Goal: Task Accomplishment & Management: Manage account settings

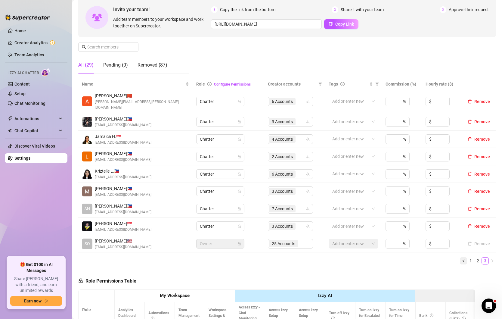
click at [465, 257] on button "button" at bounding box center [463, 260] width 7 height 7
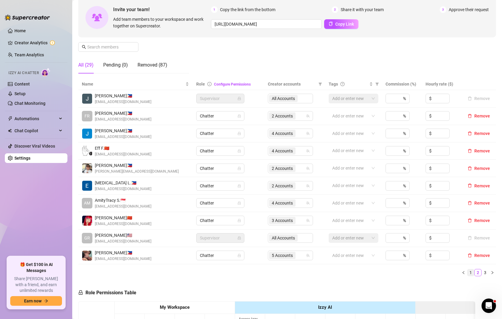
click at [472, 274] on li "1" at bounding box center [470, 272] width 7 height 7
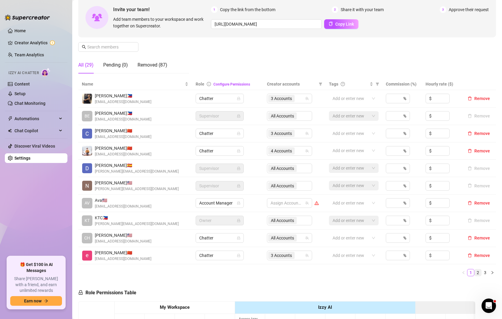
click at [478, 271] on link "2" at bounding box center [478, 272] width 7 height 7
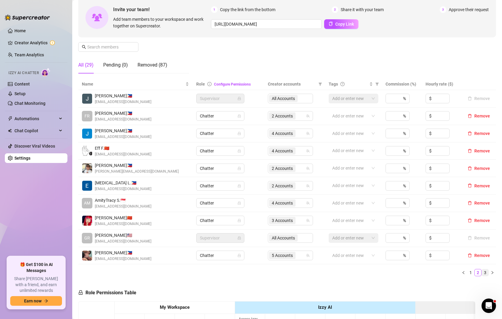
click at [486, 270] on link "3" at bounding box center [485, 272] width 7 height 7
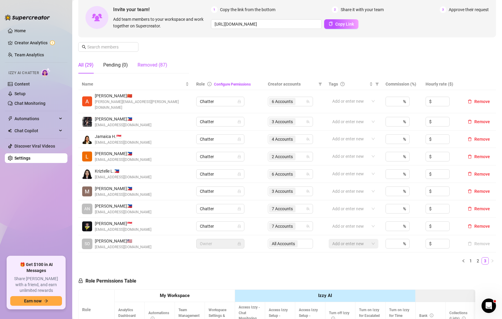
click at [164, 64] on div "Removed (87)" at bounding box center [153, 64] width 30 height 7
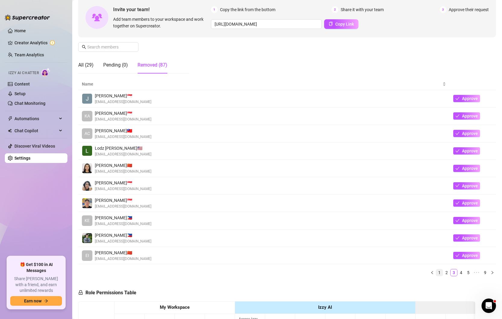
click at [438, 269] on link "1" at bounding box center [439, 272] width 7 height 7
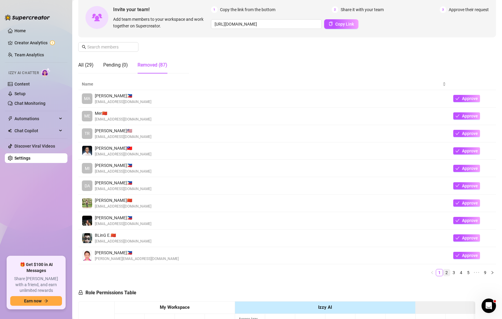
click at [446, 271] on link "2" at bounding box center [446, 272] width 7 height 7
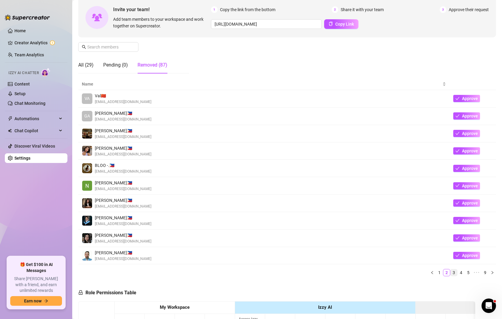
click at [452, 271] on link "3" at bounding box center [453, 272] width 7 height 7
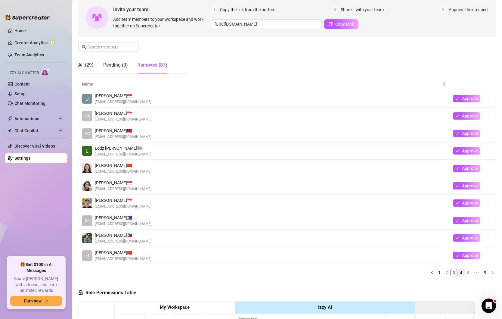
click at [460, 271] on link "4" at bounding box center [461, 272] width 7 height 7
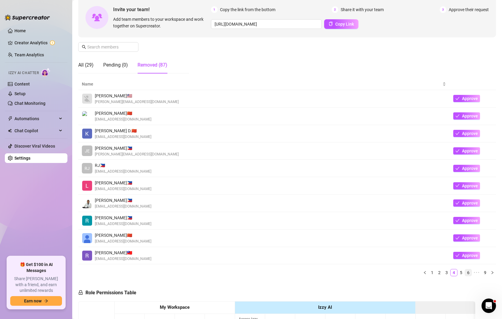
click at [465, 271] on li "6" at bounding box center [468, 272] width 7 height 7
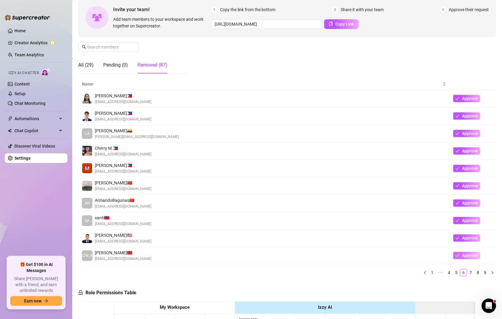
click at [459, 253] on icon "check" at bounding box center [457, 255] width 4 height 4
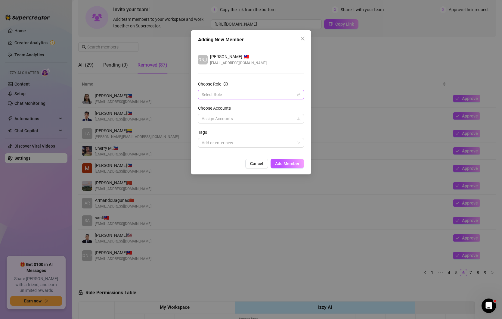
click at [238, 90] on input "Choose Role" at bounding box center [248, 94] width 93 height 9
click at [215, 111] on div "Account Manager" at bounding box center [251, 116] width 104 height 10
click at [260, 119] on div at bounding box center [247, 118] width 97 height 8
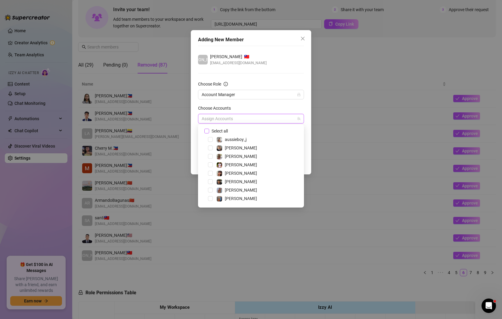
click at [207, 129] on input "Select all" at bounding box center [206, 130] width 4 height 4
checkbox input "true"
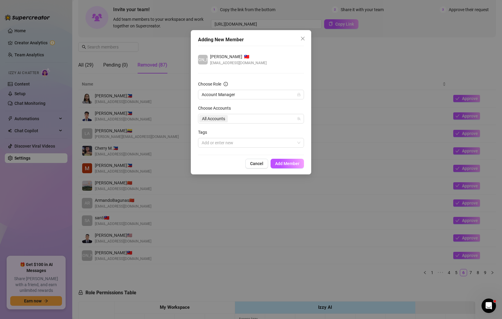
click at [262, 103] on form "Choose Role Account Manager Choose Accounts All Accounts Tags Add or enter new" at bounding box center [251, 114] width 106 height 67
click at [291, 163] on span "Add Member" at bounding box center [287, 163] width 24 height 5
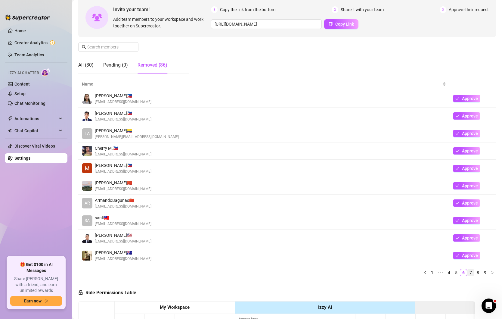
click at [470, 272] on link "7" at bounding box center [470, 272] width 7 height 7
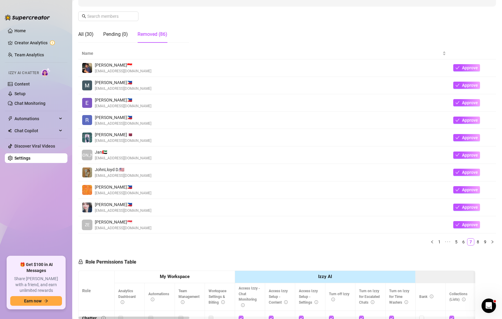
scroll to position [85, 0]
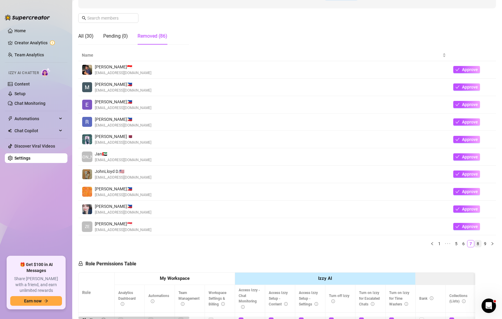
click at [481, 243] on link "8" at bounding box center [478, 243] width 7 height 7
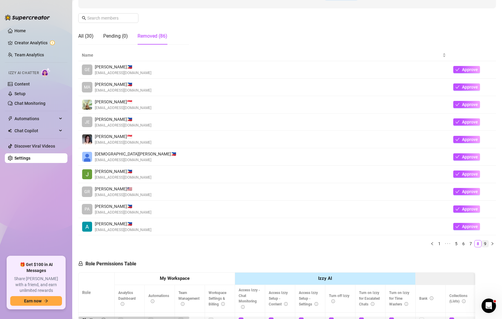
click at [483, 242] on link "9" at bounding box center [485, 243] width 7 height 7
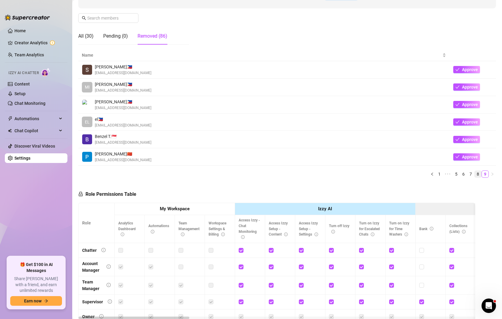
click at [481, 173] on link "8" at bounding box center [478, 174] width 7 height 7
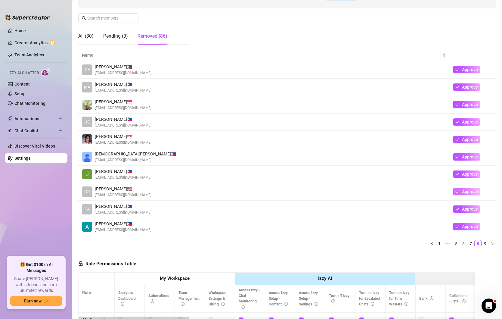
click at [457, 190] on icon "check" at bounding box center [457, 191] width 4 height 4
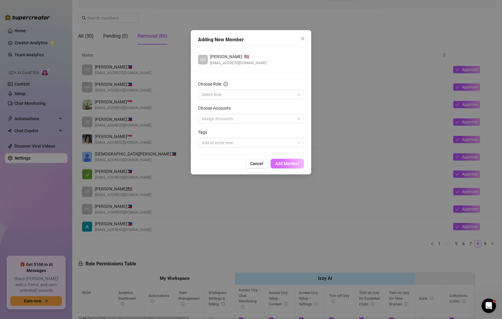
click at [293, 164] on span "Add Member" at bounding box center [287, 163] width 24 height 5
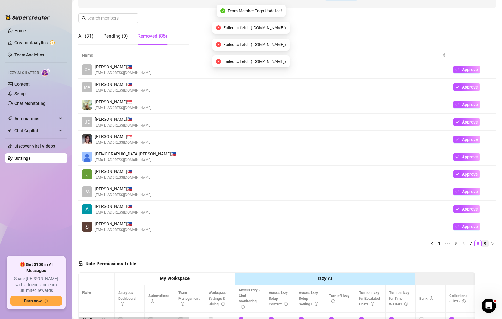
click at [485, 243] on link "9" at bounding box center [485, 243] width 7 height 7
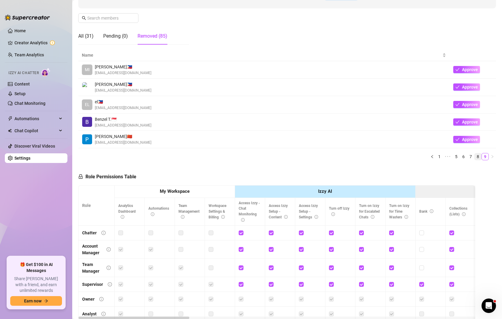
click at [478, 155] on link "8" at bounding box center [478, 156] width 7 height 7
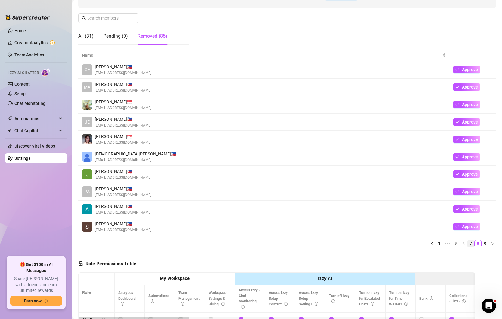
click at [470, 241] on link "7" at bounding box center [470, 243] width 7 height 7
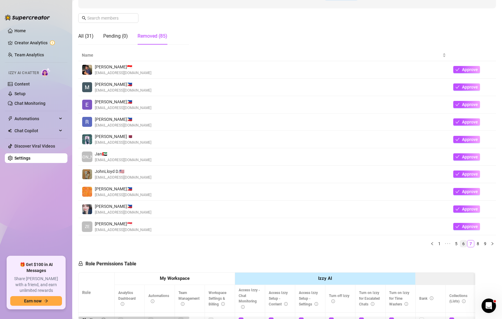
click at [463, 242] on link "6" at bounding box center [463, 243] width 7 height 7
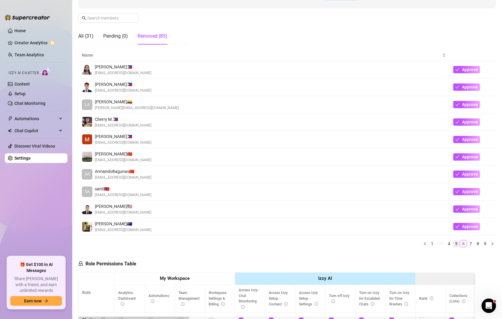
click at [457, 242] on link "5" at bounding box center [456, 243] width 7 height 7
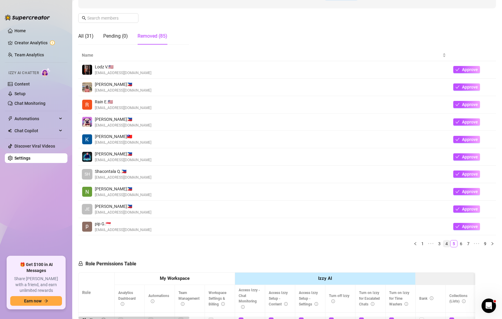
click at [448, 242] on link "4" at bounding box center [446, 243] width 7 height 7
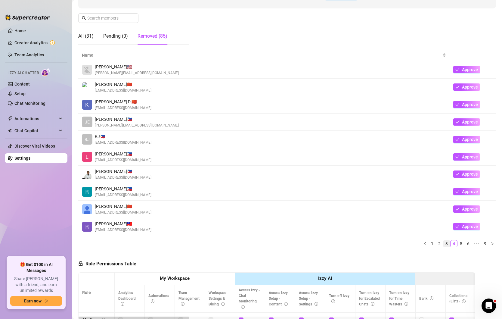
click at [444, 243] on link "3" at bounding box center [446, 243] width 7 height 7
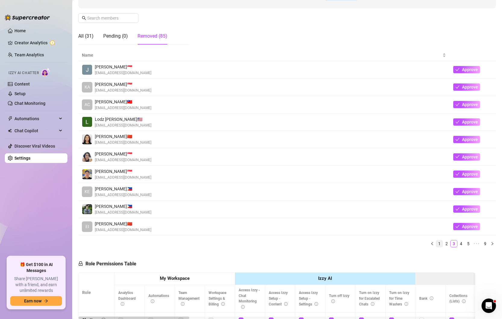
click at [441, 242] on link "1" at bounding box center [439, 243] width 7 height 7
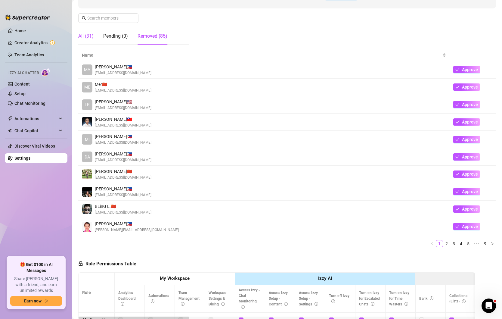
click at [87, 34] on div "All (31)" at bounding box center [85, 36] width 15 height 7
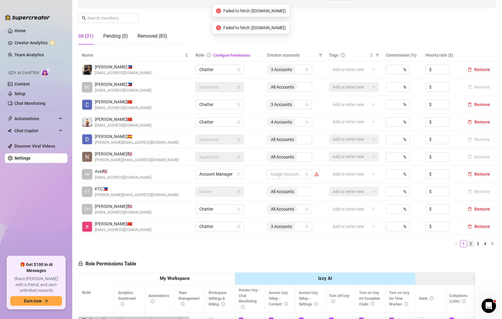
click at [469, 243] on link "2" at bounding box center [470, 243] width 7 height 7
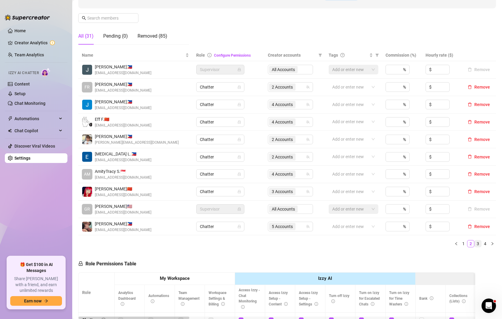
click at [477, 240] on link "3" at bounding box center [478, 243] width 7 height 7
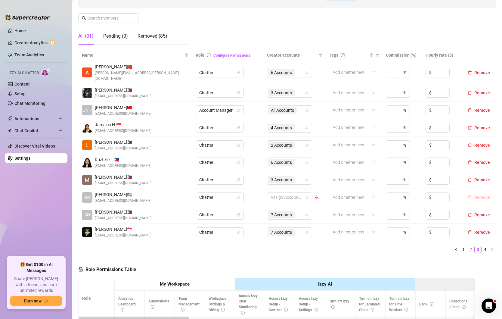
click at [474, 193] on button "Remove" at bounding box center [478, 196] width 27 height 7
